Goal: Entertainment & Leisure: Consume media (video, audio)

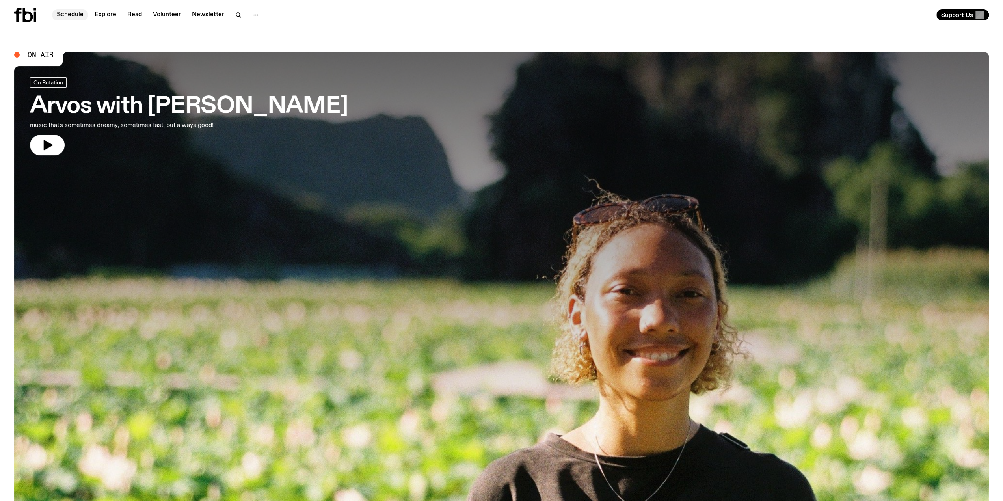
click at [65, 16] on link "Schedule" at bounding box center [70, 14] width 36 height 11
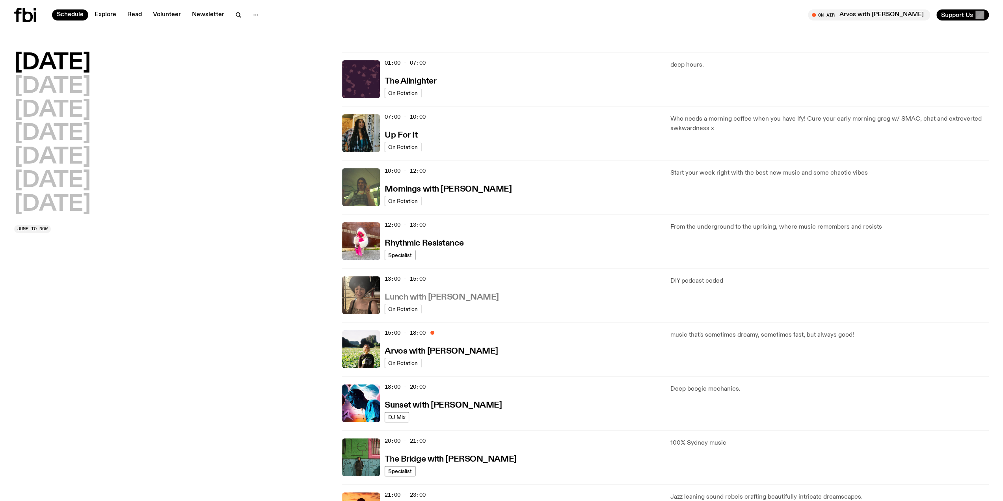
click at [461, 295] on h3 "Lunch with [PERSON_NAME]" at bounding box center [442, 297] width 114 height 8
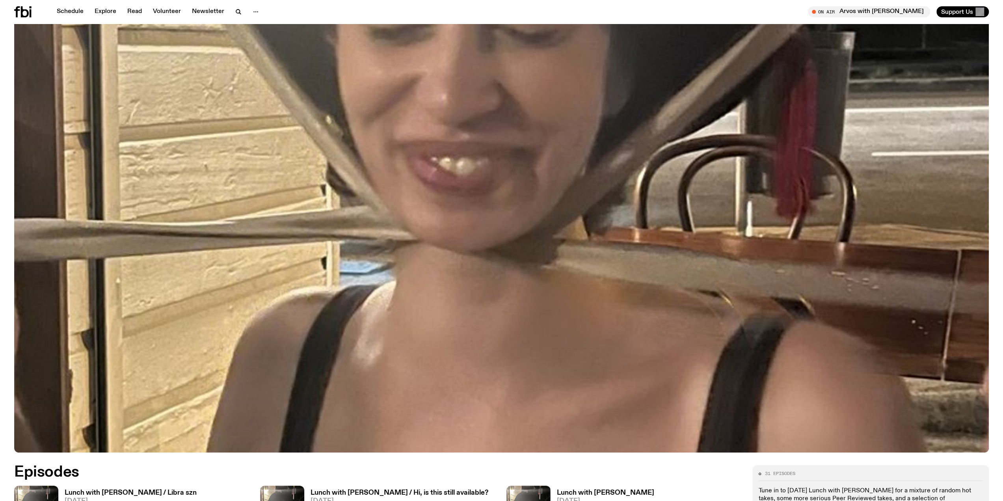
scroll to position [545, 0]
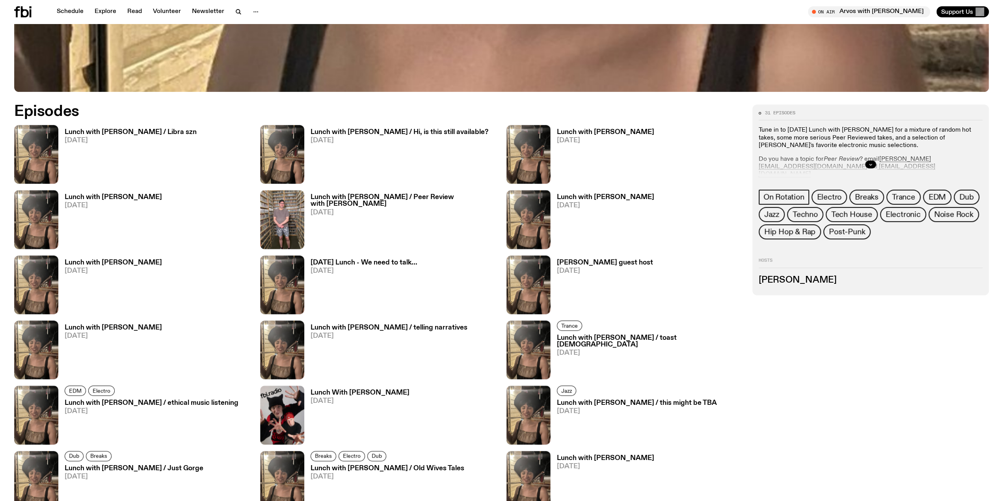
click at [418, 195] on h3 "Lunch with [PERSON_NAME] / Peer Review with [PERSON_NAME]" at bounding box center [404, 200] width 186 height 13
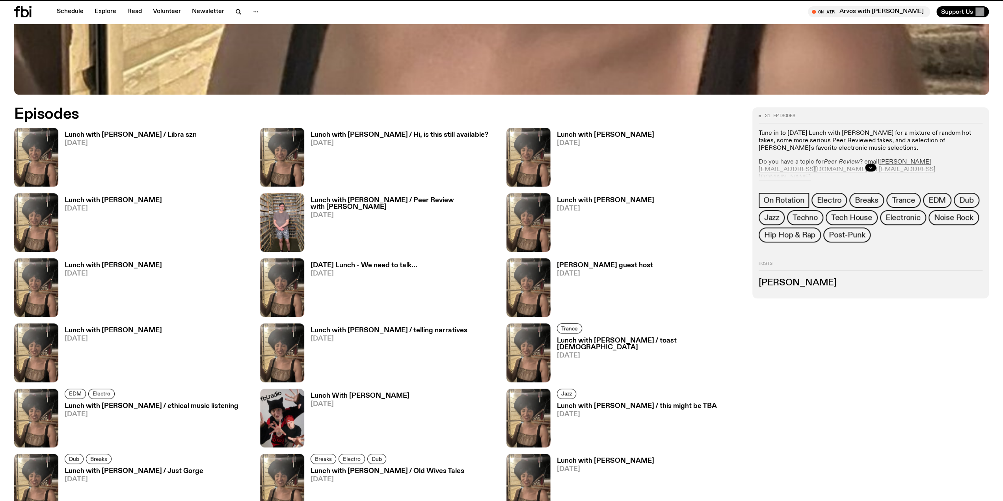
scroll to position [539, 0]
